Goal: Task Accomplishment & Management: Manage account settings

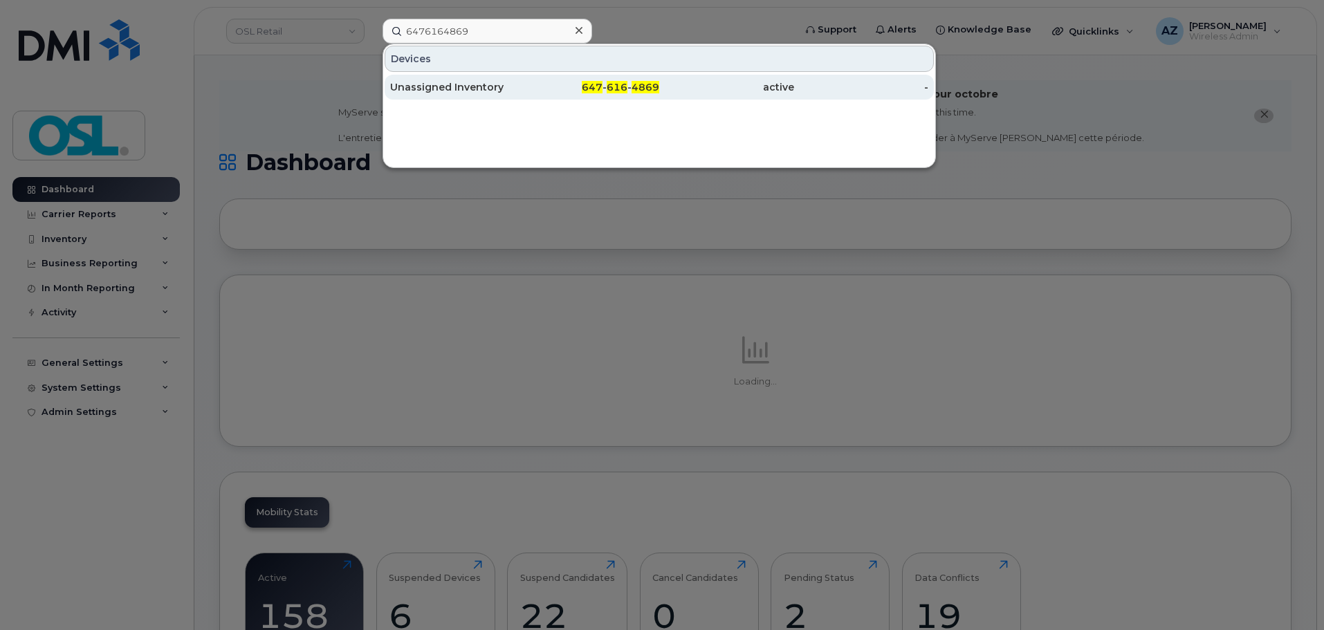
type input "6476164869"
click at [473, 86] on div "Unassigned Inventory" at bounding box center [457, 87] width 135 height 14
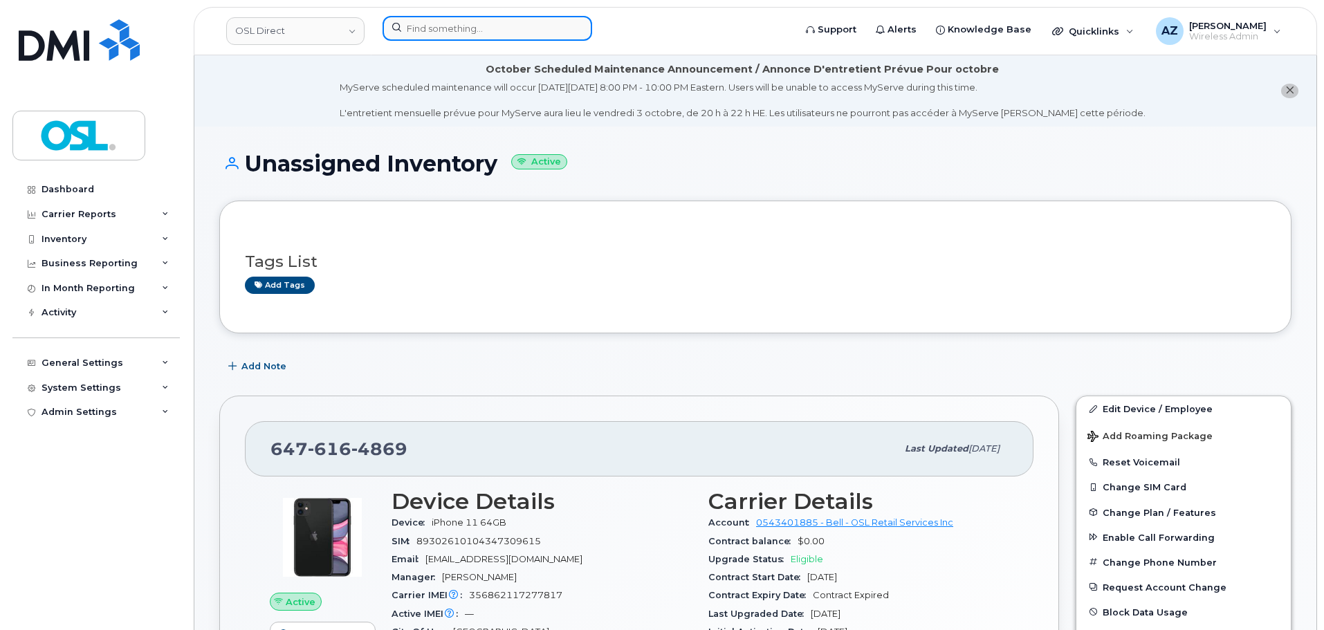
click at [495, 29] on input at bounding box center [487, 28] width 210 height 25
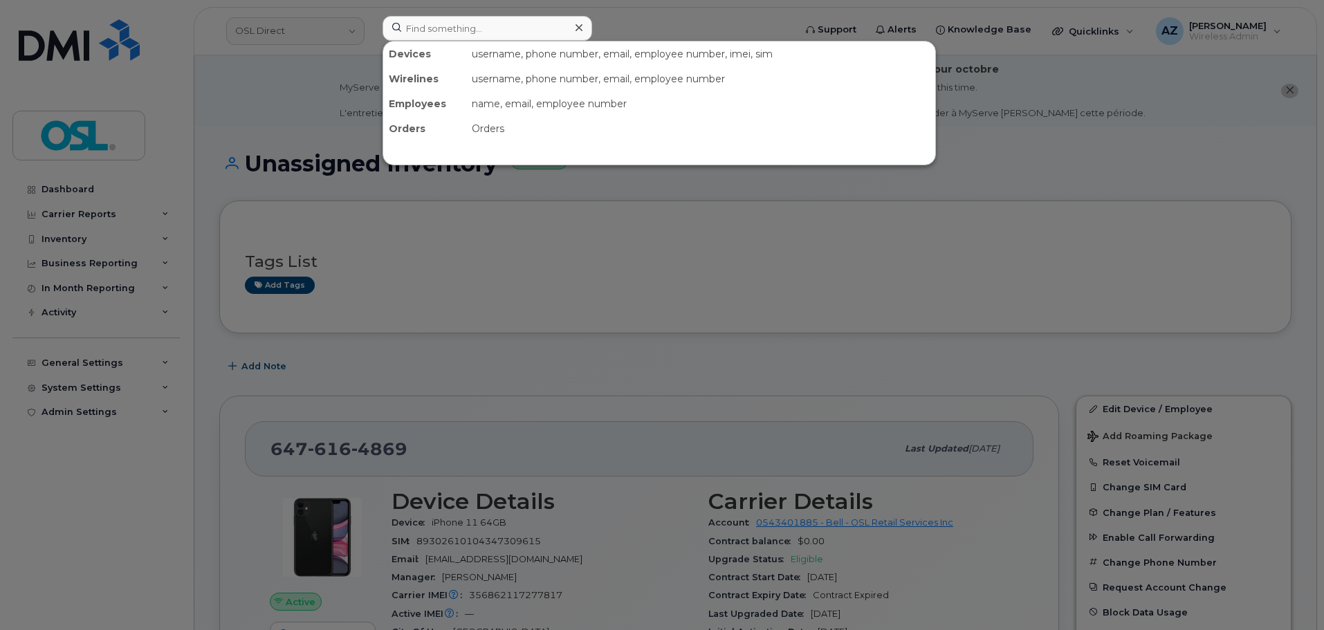
click at [572, 367] on div at bounding box center [662, 315] width 1324 height 630
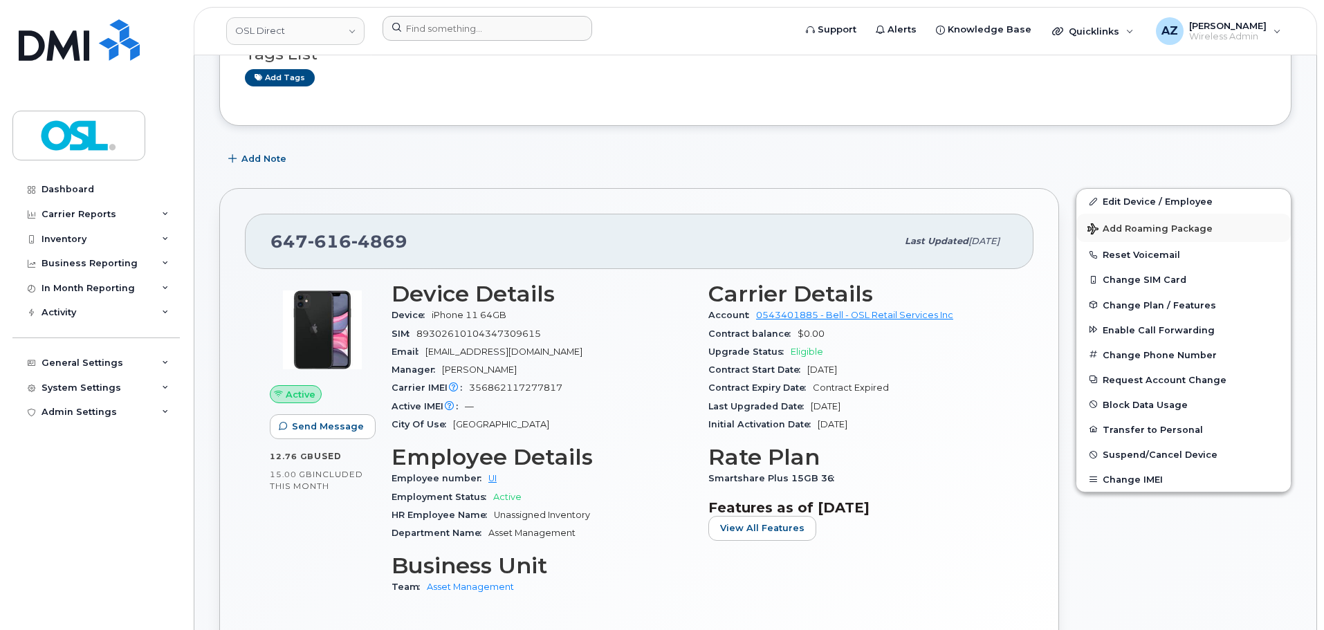
scroll to position [69, 0]
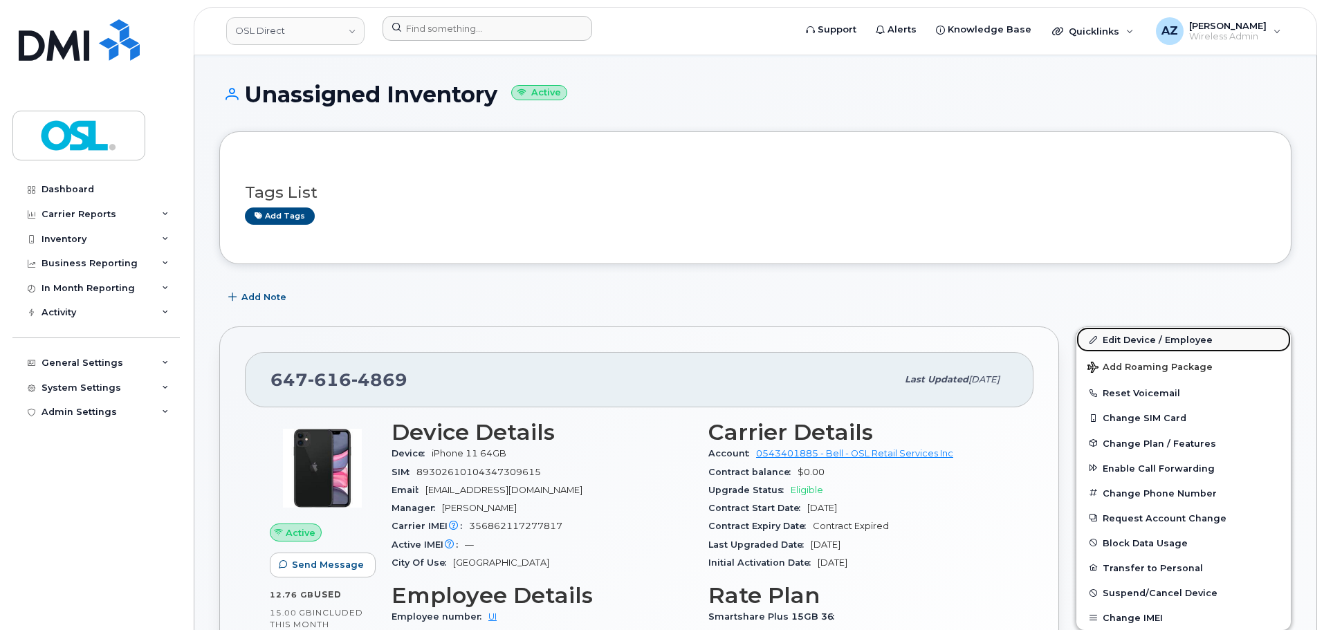
click at [1127, 342] on link "Edit Device / Employee" at bounding box center [1183, 339] width 214 height 25
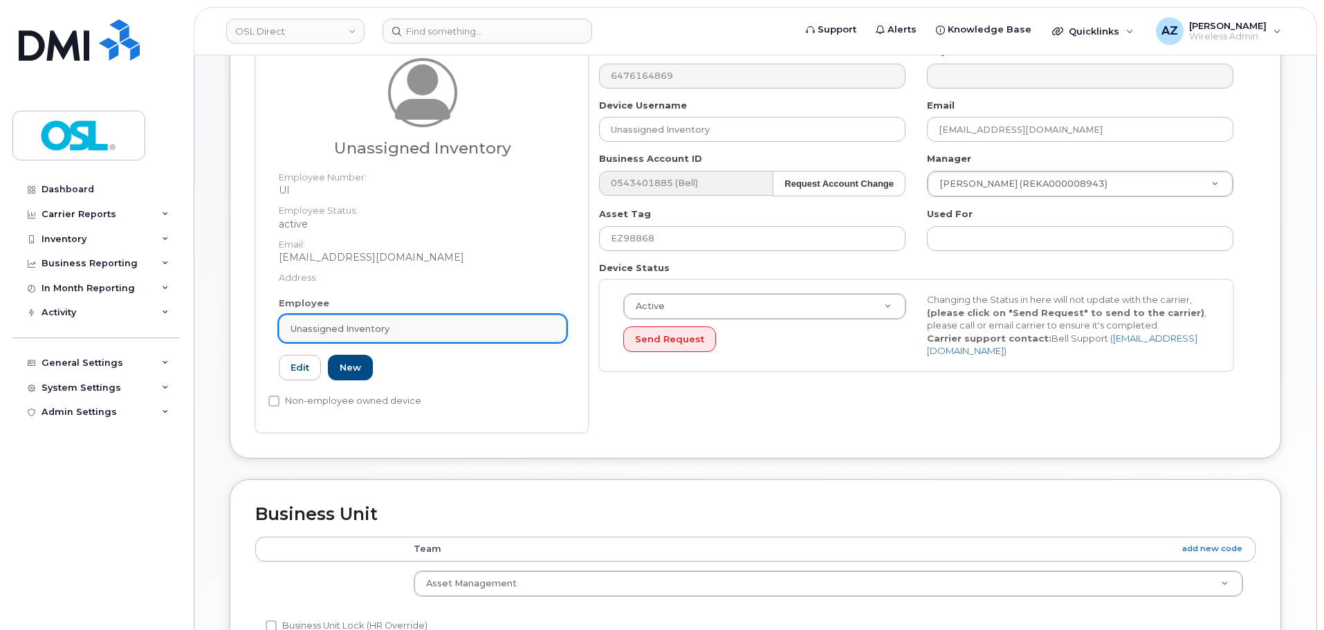
scroll to position [210, 0]
click at [387, 324] on span "Unassigned Inventory" at bounding box center [339, 328] width 99 height 13
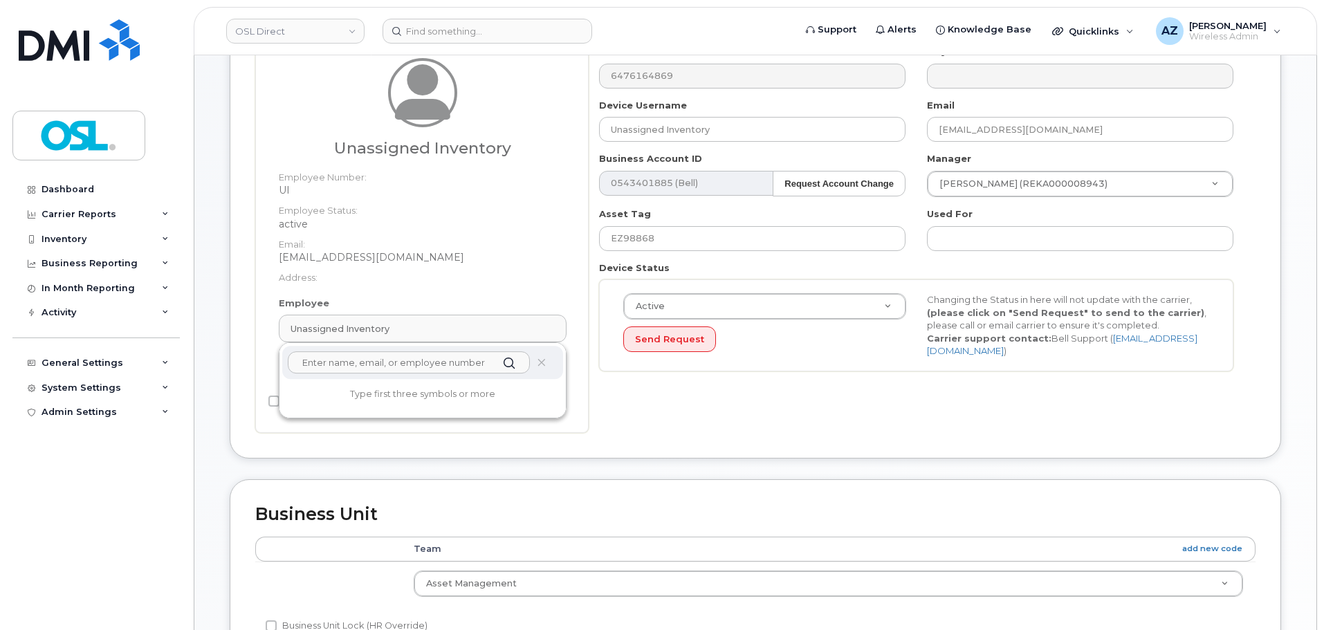
click at [381, 356] on input "text" at bounding box center [409, 362] width 242 height 22
paste input "6476164869"
type input "6476164869"
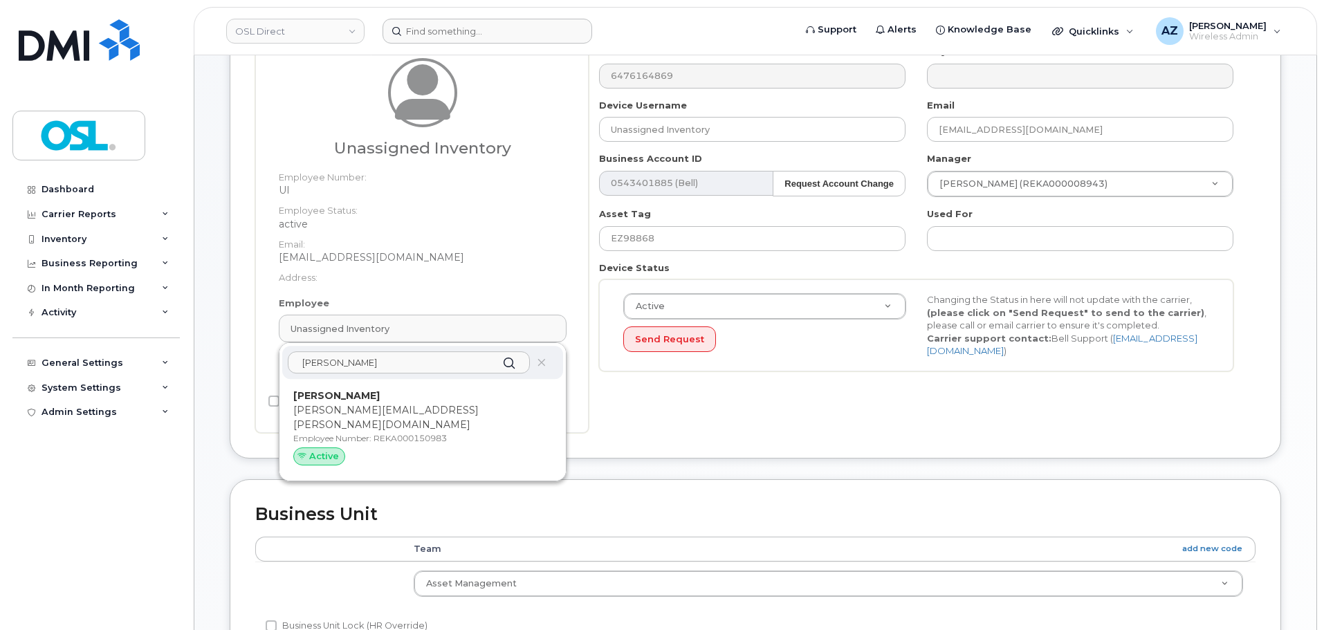
type input "[PERSON_NAME]"
click at [409, 409] on p "[PERSON_NAME][EMAIL_ADDRESS][PERSON_NAME][DOMAIN_NAME]" at bounding box center [422, 417] width 259 height 29
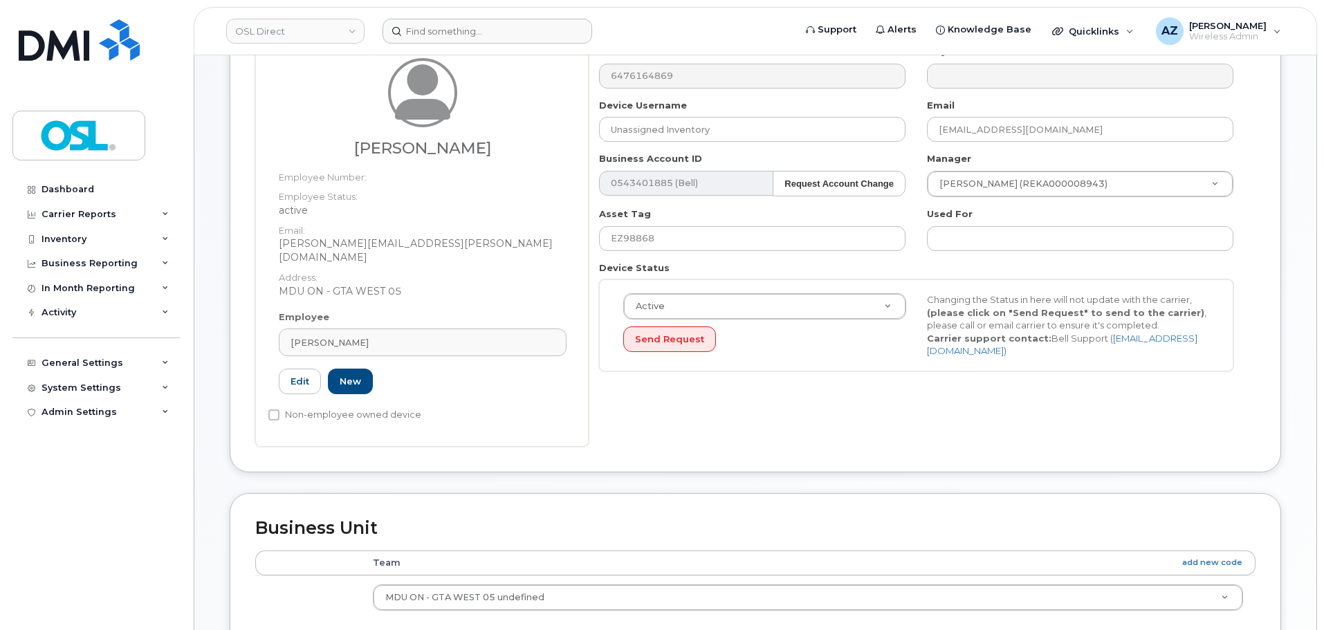
type input "REKA000150983"
type input "[PERSON_NAME]"
type input "[PERSON_NAME][EMAIL_ADDRESS][PERSON_NAME][DOMAIN_NAME]"
type input "34634860"
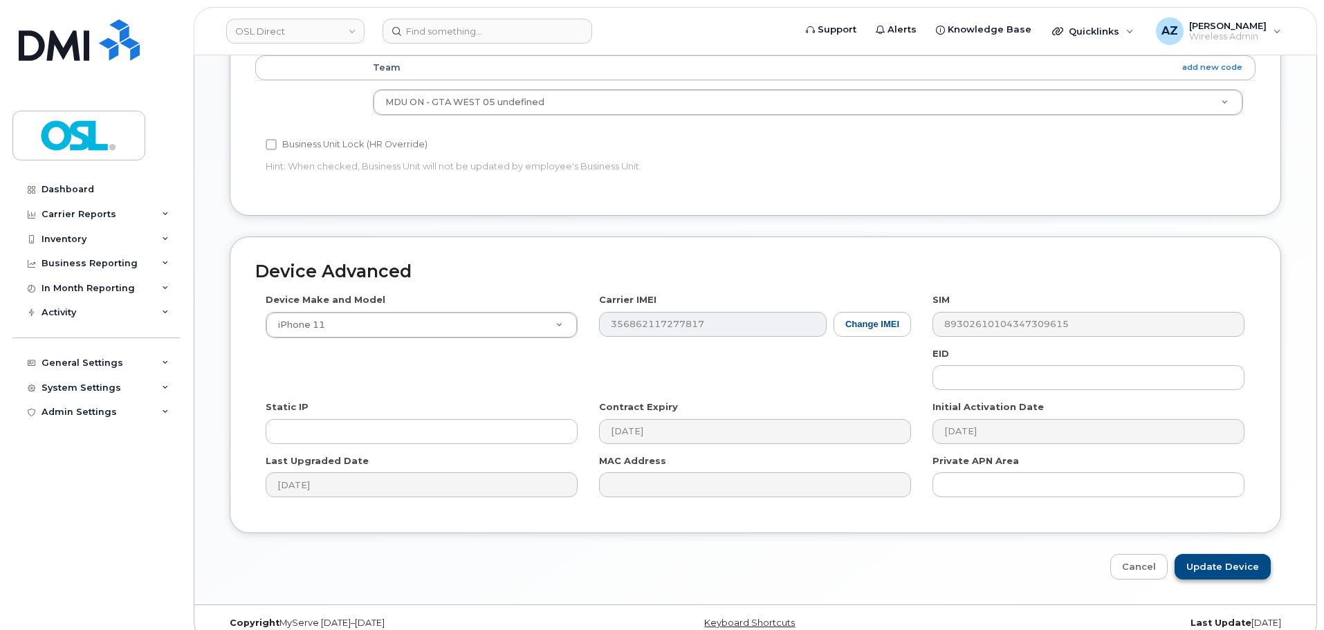
scroll to position [710, 0]
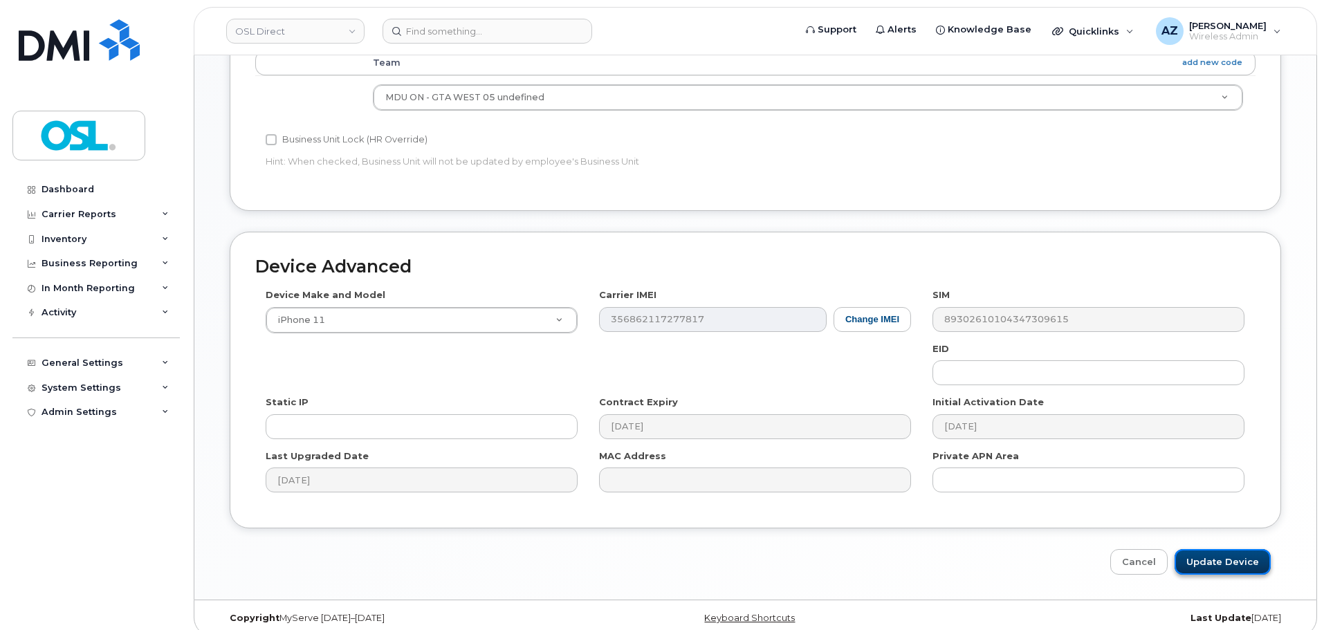
click at [1256, 552] on input "Update Device" at bounding box center [1222, 562] width 96 height 26
type input "Saving..."
